Goal: Communication & Community: Ask a question

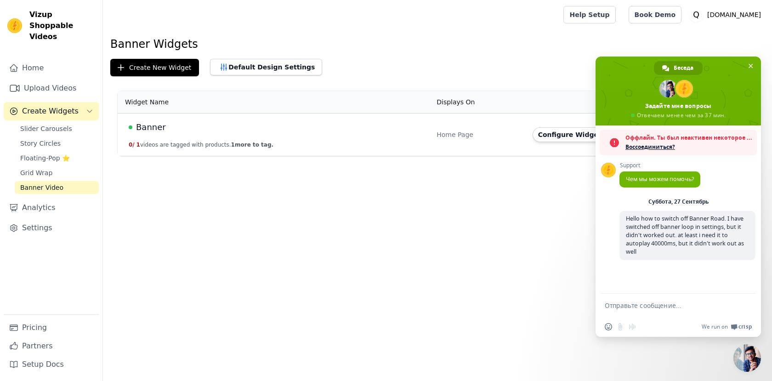
click at [668, 241] on span "Hello how to switch off Banner Road. I have switched off banner loop in setting…" at bounding box center [685, 235] width 118 height 41
click at [670, 234] on span "Hello how to switch off Banner Road. I have switched off banner loop in setting…" at bounding box center [685, 235] width 118 height 41
click at [688, 205] on div "Суббота, 27 Сентябрь" at bounding box center [679, 202] width 60 height 6
click at [669, 277] on div "Support Чем мы можем помочь? [DATE] Hello how to switch off [GEOGRAPHIC_DATA]. …" at bounding box center [679, 210] width 166 height 168
click at [668, 320] on div "Вставить emoji Отправить файл Запись аудиосообщения We run on Crisp" at bounding box center [679, 327] width 166 height 20
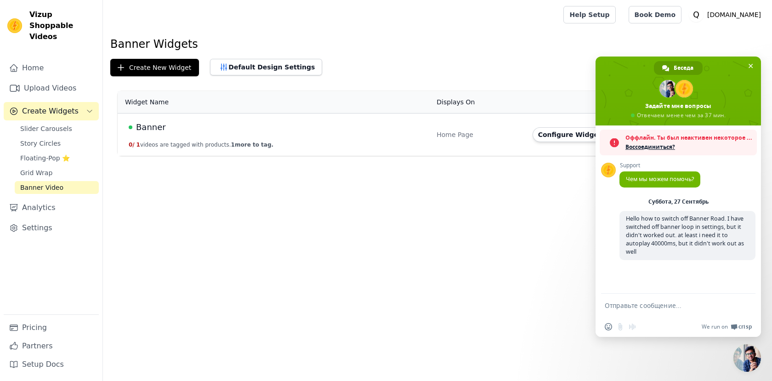
click at [657, 306] on textarea "Отправьте сообщение..." at bounding box center [668, 306] width 127 height 8
type textarea "hello?"
click at [757, 311] on div "hello?" at bounding box center [679, 306] width 166 height 25
click at [754, 309] on div "hello?" at bounding box center [679, 306] width 166 height 25
click at [742, 305] on span "Отправить" at bounding box center [745, 305] width 7 height 7
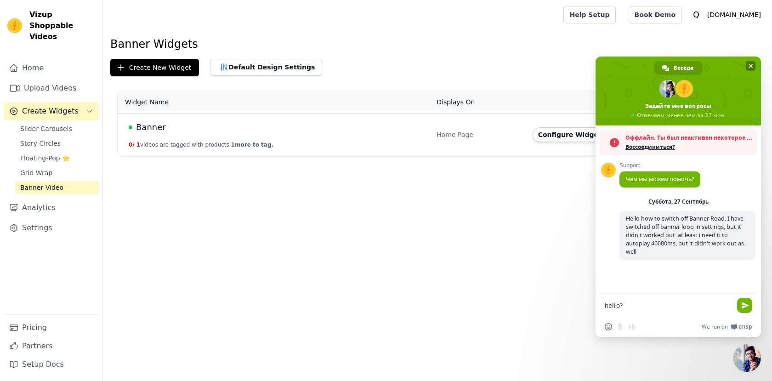
click at [749, 64] on span "Закрыть чат" at bounding box center [751, 66] width 5 height 5
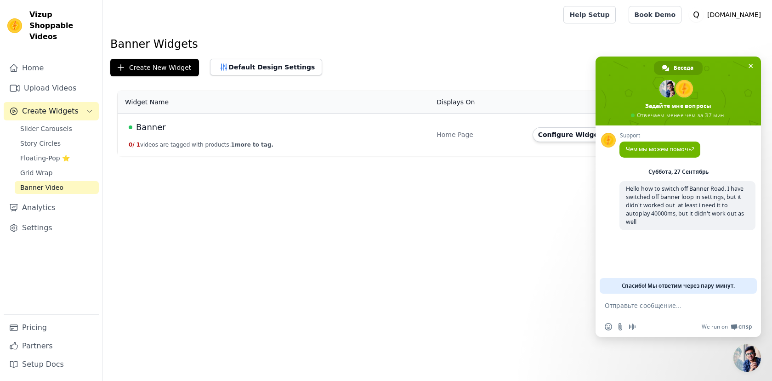
click at [635, 308] on textarea "Отправьте сообщение..." at bounding box center [668, 306] width 127 height 8
type textarea "hello?"
click at [640, 192] on span "Hello how to switch off Banner Road. I have switched off banner loop in setting…" at bounding box center [685, 205] width 118 height 41
click at [653, 210] on span "Hello how to switch off Banner Road. I have switched off banner loop in setting…" at bounding box center [685, 205] width 118 height 41
click at [651, 291] on span "Спасибо! Мы ответим через пару минут." at bounding box center [678, 286] width 113 height 16
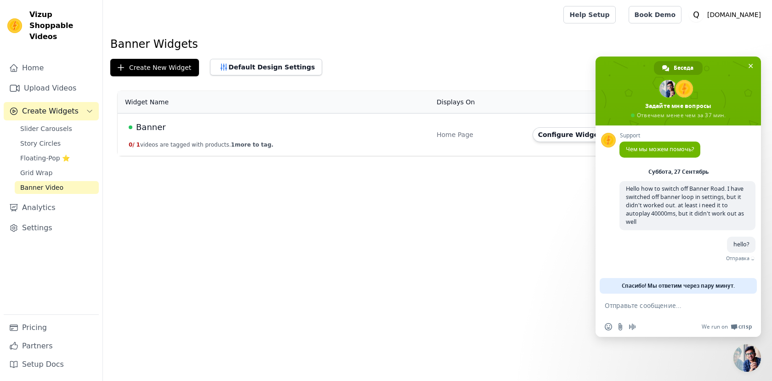
click at [663, 281] on span "Спасибо! Мы ответим через пару минут." at bounding box center [678, 286] width 113 height 16
click at [663, 283] on span "Спасибо! Мы ответим через пару минут." at bounding box center [678, 286] width 113 height 16
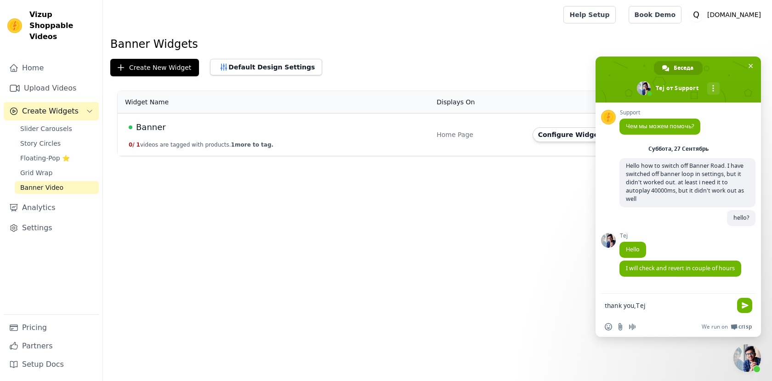
type textarea "thank you, Tej"
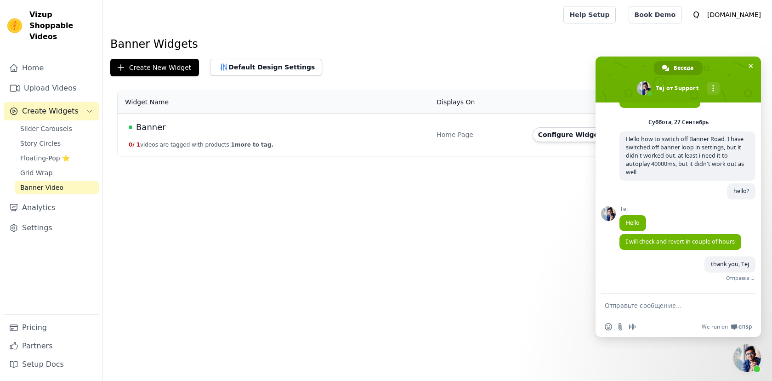
scroll to position [18, 0]
